Goal: Transaction & Acquisition: Purchase product/service

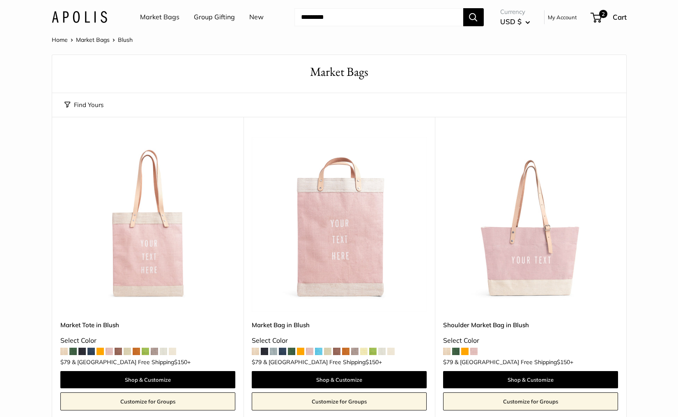
click at [158, 18] on link "Market Bags" at bounding box center [159, 17] width 39 height 12
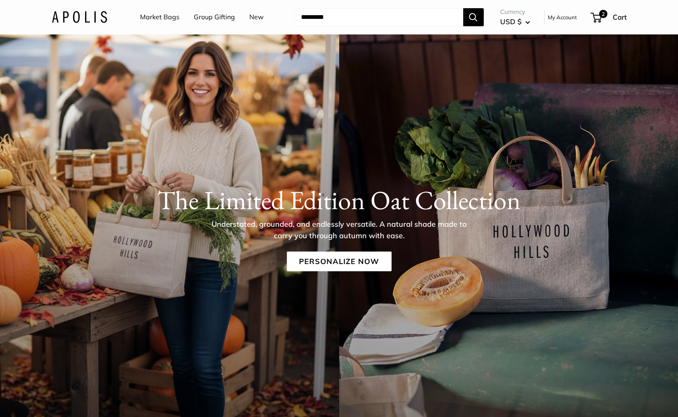
click at [317, 243] on div "The Limited Edition Oat Collection Understated, grounded, and endlessly versati…" at bounding box center [338, 228] width 607 height 87
click at [314, 259] on link "Personalize Now" at bounding box center [339, 262] width 105 height 20
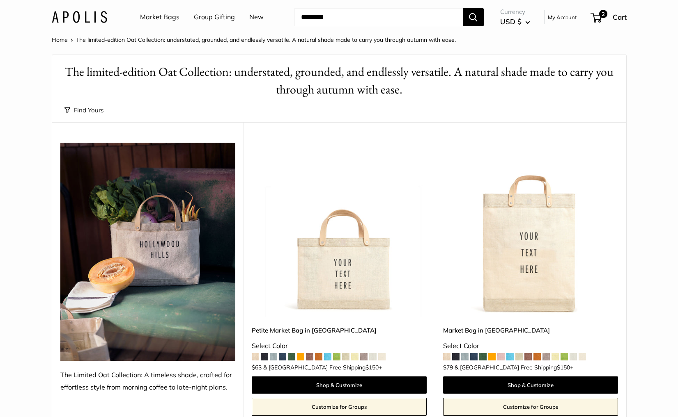
click at [0, 0] on img at bounding box center [0, 0] width 0 height 0
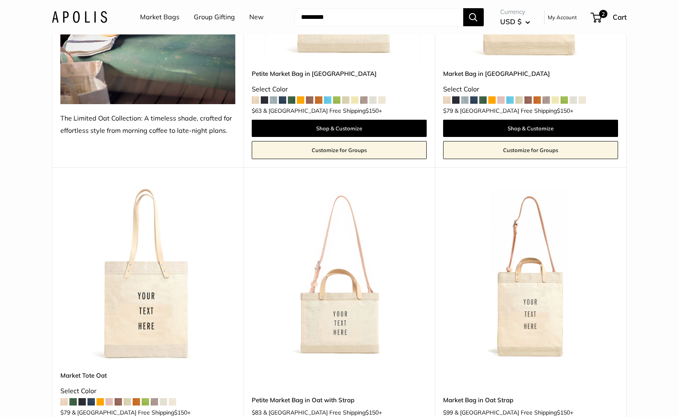
scroll to position [259, 0]
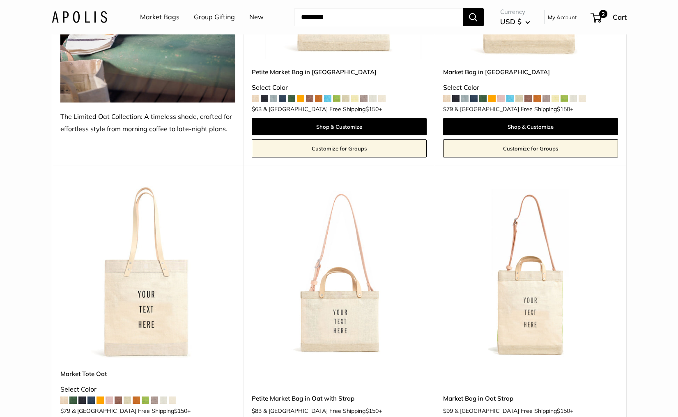
click at [0, 0] on img at bounding box center [0, 0] width 0 height 0
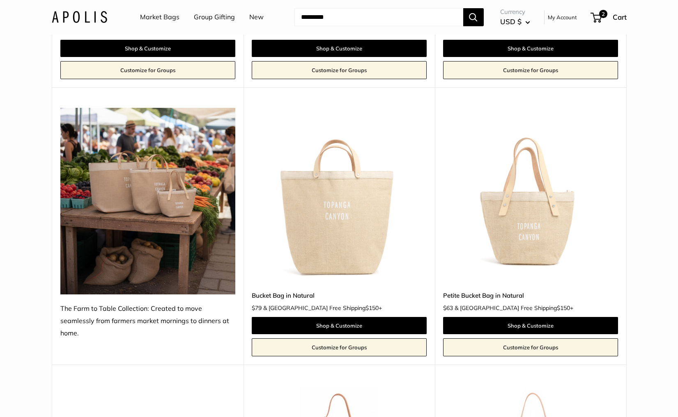
scroll to position [653, 0]
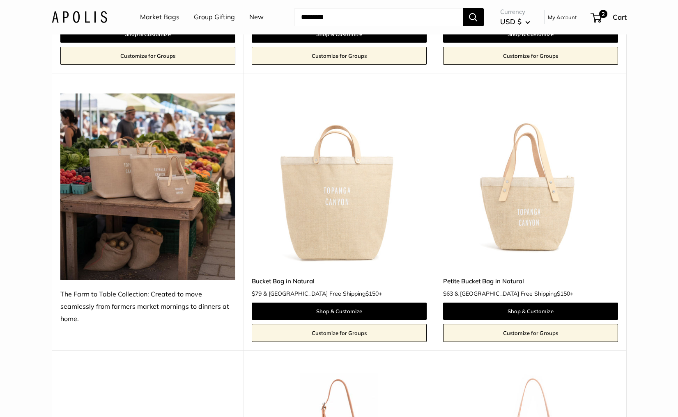
click at [0, 0] on img at bounding box center [0, 0] width 0 height 0
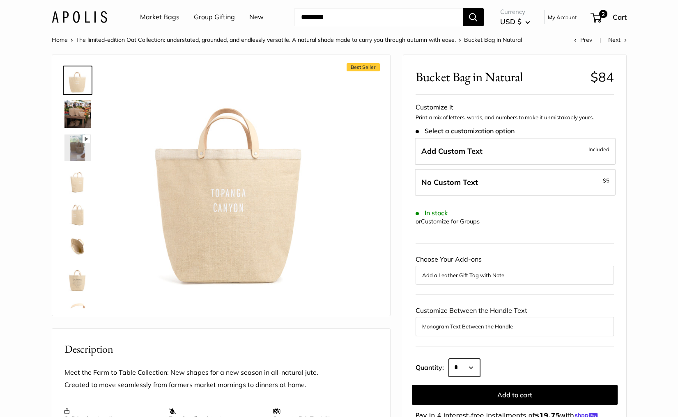
click at [466, 367] on select "* * * * * * * * * *** *** *** *** *** *** *** *** *** *** *** *** *** *** *** *…" at bounding box center [464, 368] width 31 height 18
select select "***"
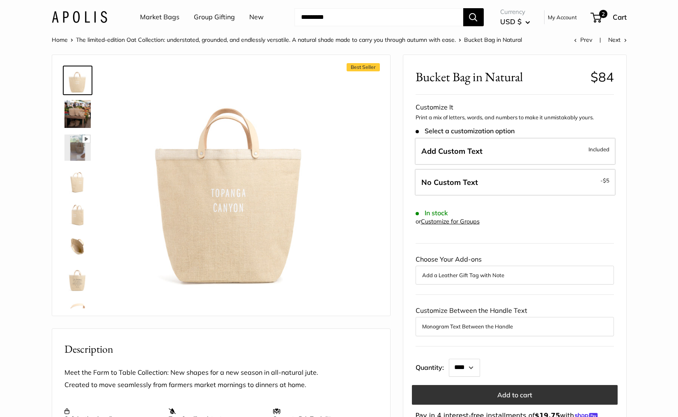
click at [497, 397] on button "Add to cart" at bounding box center [515, 395] width 206 height 20
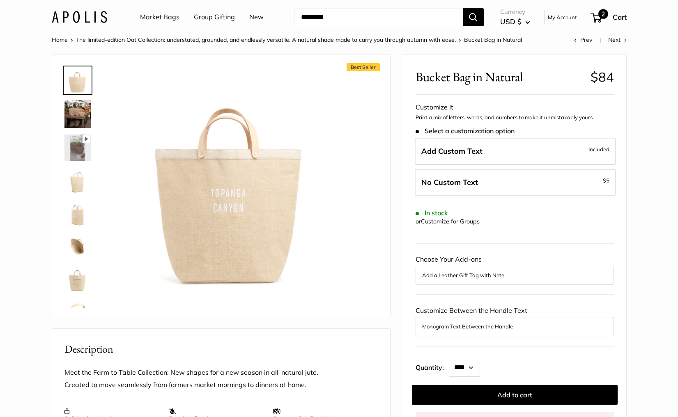
click at [597, 18] on span "2" at bounding box center [595, 18] width 11 height 10
click at [597, 21] on span "92" at bounding box center [595, 18] width 11 height 10
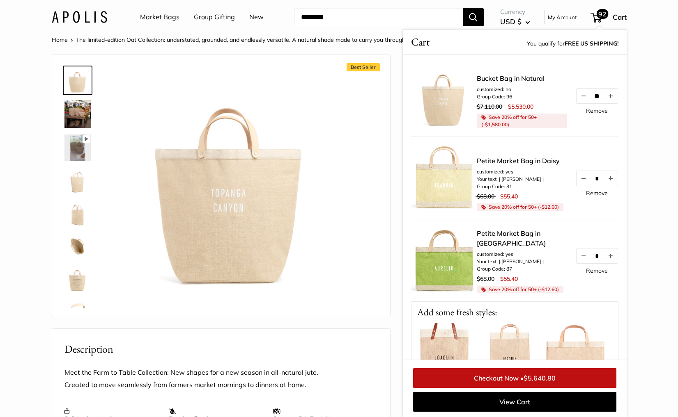
click at [593, 110] on link "Remove" at bounding box center [597, 111] width 22 height 6
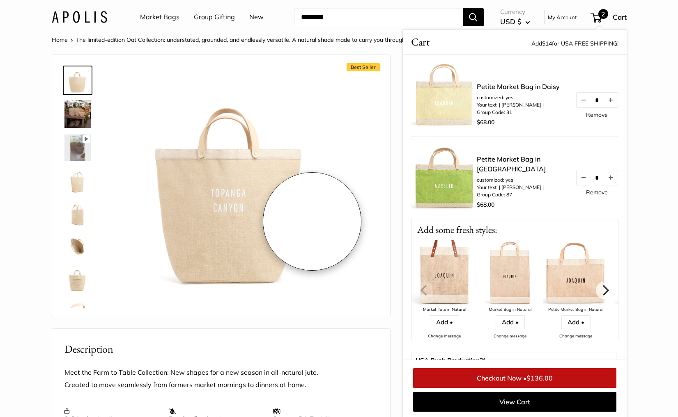
click at [313, 222] on img at bounding box center [231, 180] width 227 height 227
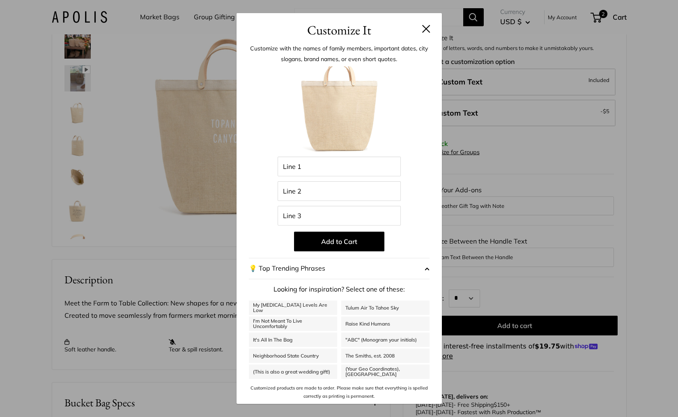
click at [427, 25] on button at bounding box center [426, 29] width 8 height 8
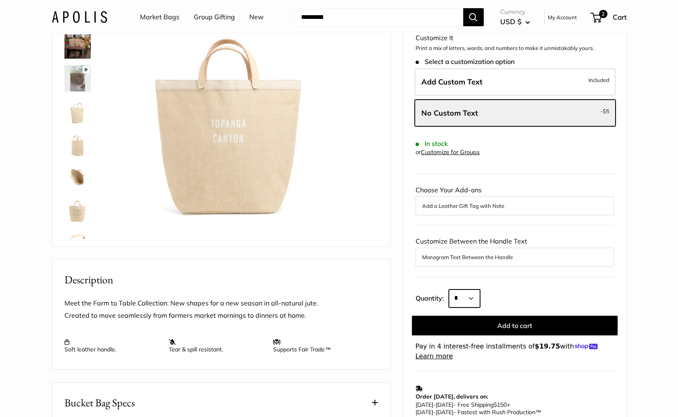
click at [464, 292] on select "* * * * * * * * * *** *** *** *** *** *** *** *** *** *** *** *** *** *** *** *…" at bounding box center [464, 299] width 31 height 18
select select "***"
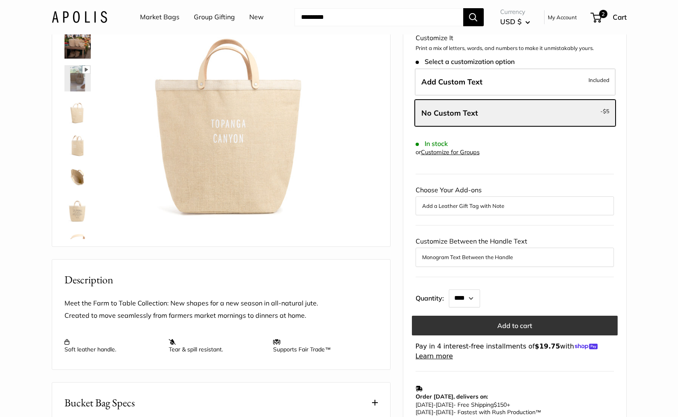
click at [501, 323] on button "Add to cart" at bounding box center [515, 326] width 206 height 20
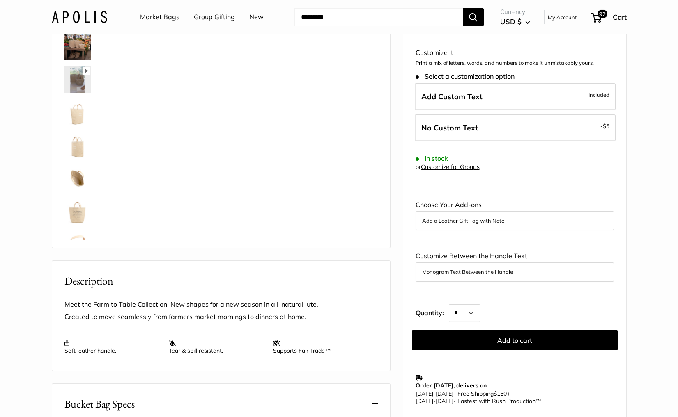
scroll to position [68, 0]
click at [597, 11] on span "92" at bounding box center [602, 14] width 10 height 8
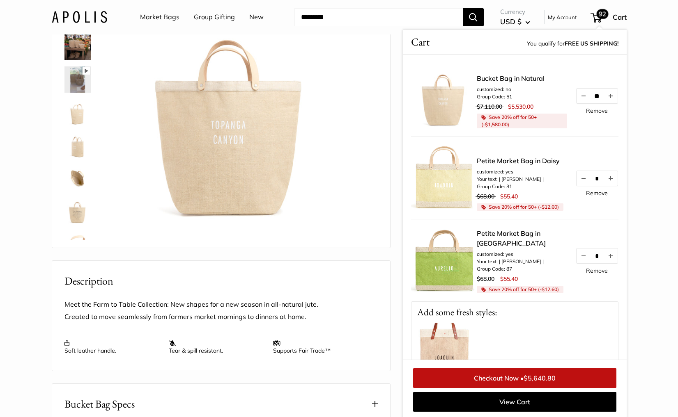
scroll to position [69, 0]
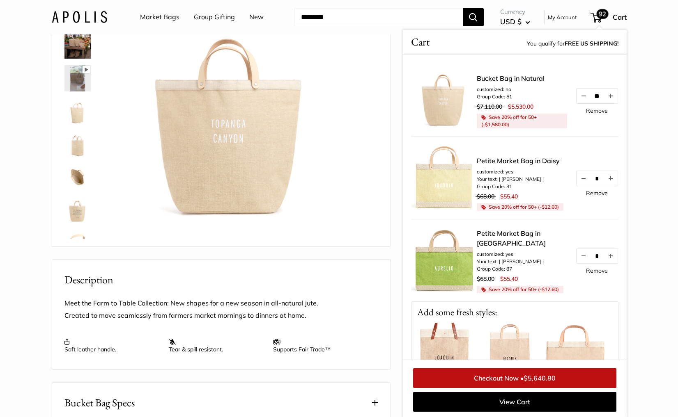
click at [596, 111] on link "Remove" at bounding box center [597, 111] width 22 height 6
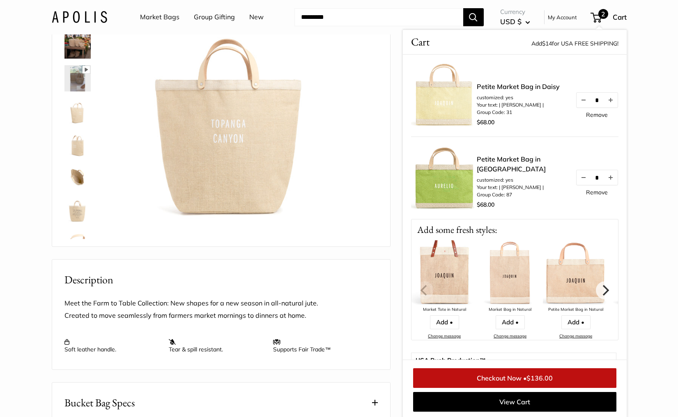
scroll to position [70, 0]
click at [82, 18] on img at bounding box center [79, 17] width 55 height 12
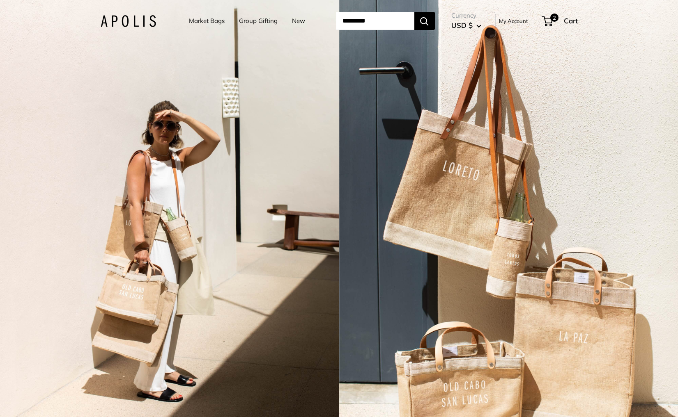
click at [187, 188] on div "2 / 5" at bounding box center [169, 208] width 339 height 417
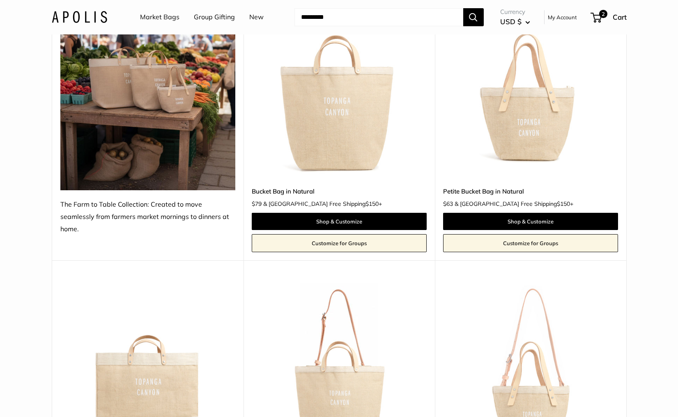
scroll to position [741, 0]
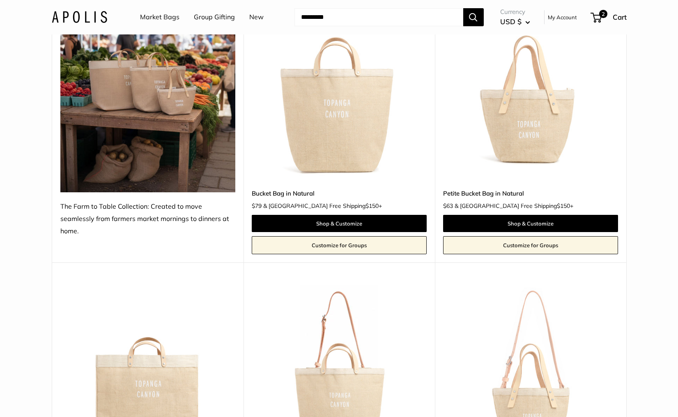
click at [0, 0] on img at bounding box center [0, 0] width 0 height 0
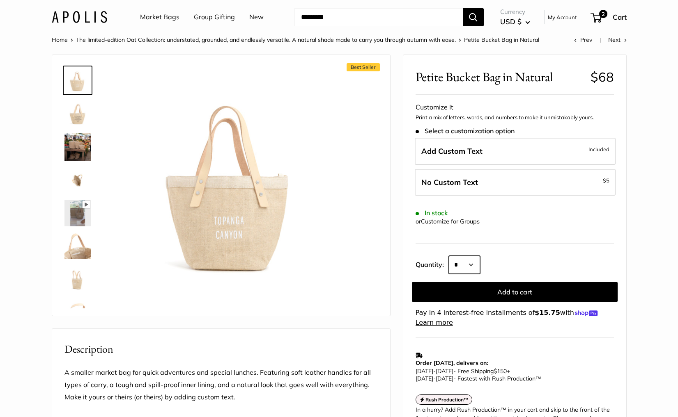
click at [466, 265] on select "* * * * * * * * * *** *** *** *** *** *** *** *** *** *** *** *** *** *** *** *…" at bounding box center [464, 265] width 31 height 18
select select "***"
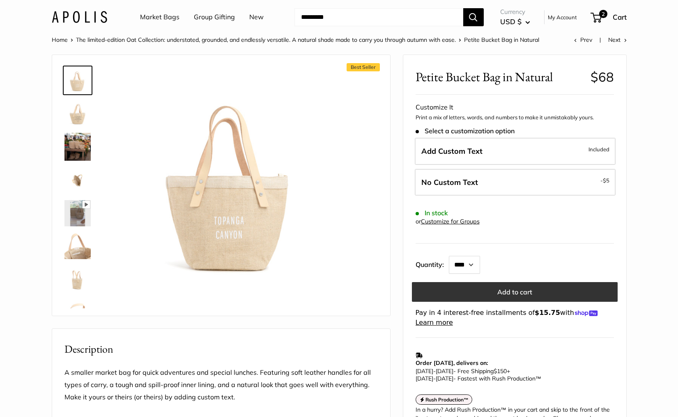
click at [516, 298] on button "Add to cart" at bounding box center [515, 292] width 206 height 20
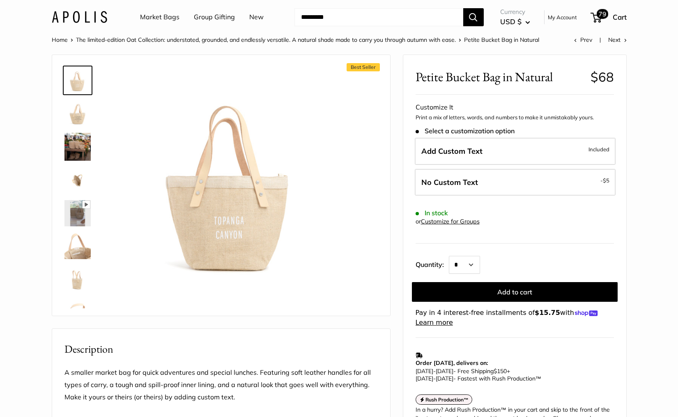
click at [598, 14] on span "79" at bounding box center [602, 14] width 12 height 10
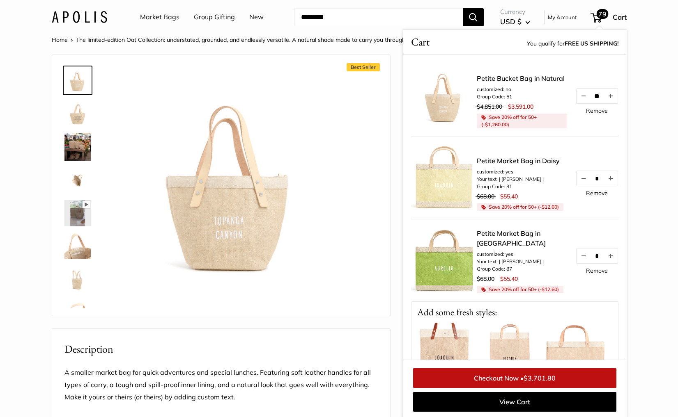
click at [596, 111] on link "Remove" at bounding box center [597, 111] width 22 height 6
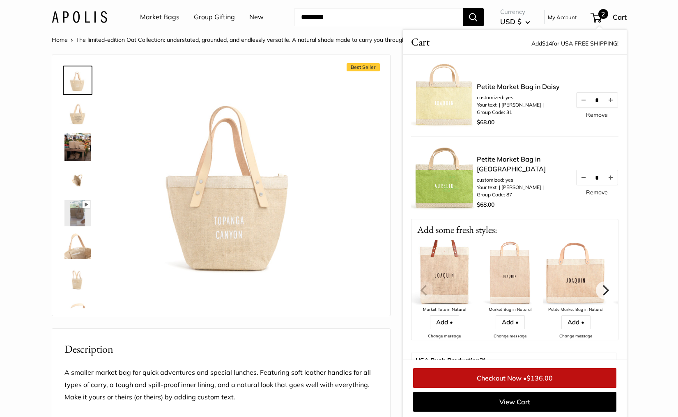
scroll to position [1, 0]
click at [166, 17] on link "Market Bags" at bounding box center [159, 17] width 39 height 12
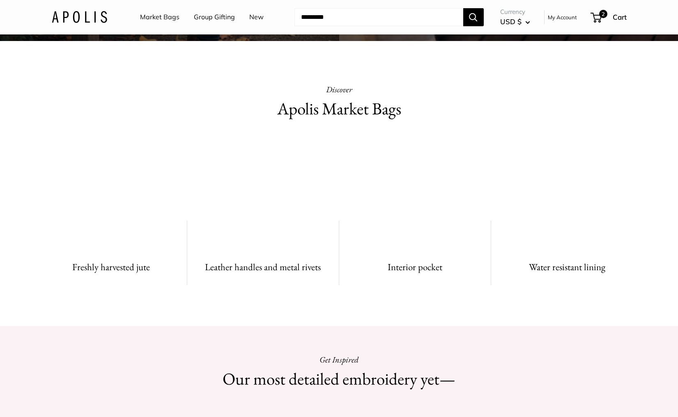
scroll to position [520, 0]
